Goal: Browse casually: Explore the website without a specific task or goal

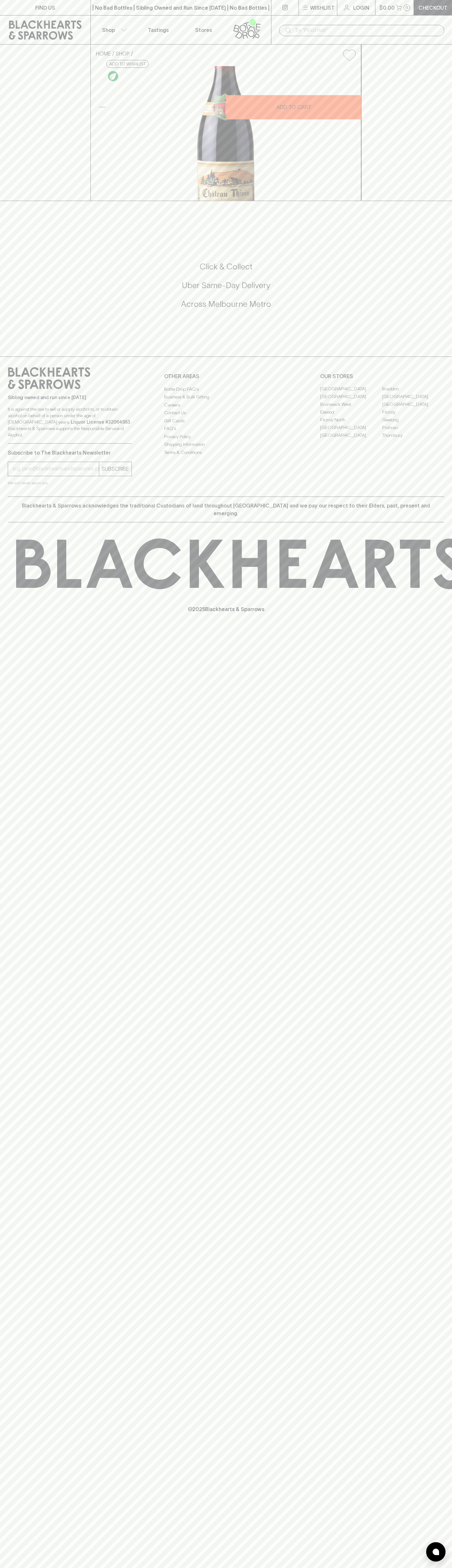
click at [450, 629] on footer "Sibling owned and run since [DATE] It is against the law to sell or supply alco…" at bounding box center [226, 493] width 452 height 273
click at [227, 1567] on html "FIND US | No Bad Bottles | Sibling Owned and Run Since [DATE] | No Bad Bottles …" at bounding box center [226, 784] width 452 height 1568
click at [27, 1468] on div "FIND US | No Bad Bottles | Sibling Owned and Run Since [DATE] | No Bad Bottles …" at bounding box center [226, 784] width 452 height 1568
